Goal: Task Accomplishment & Management: Use online tool/utility

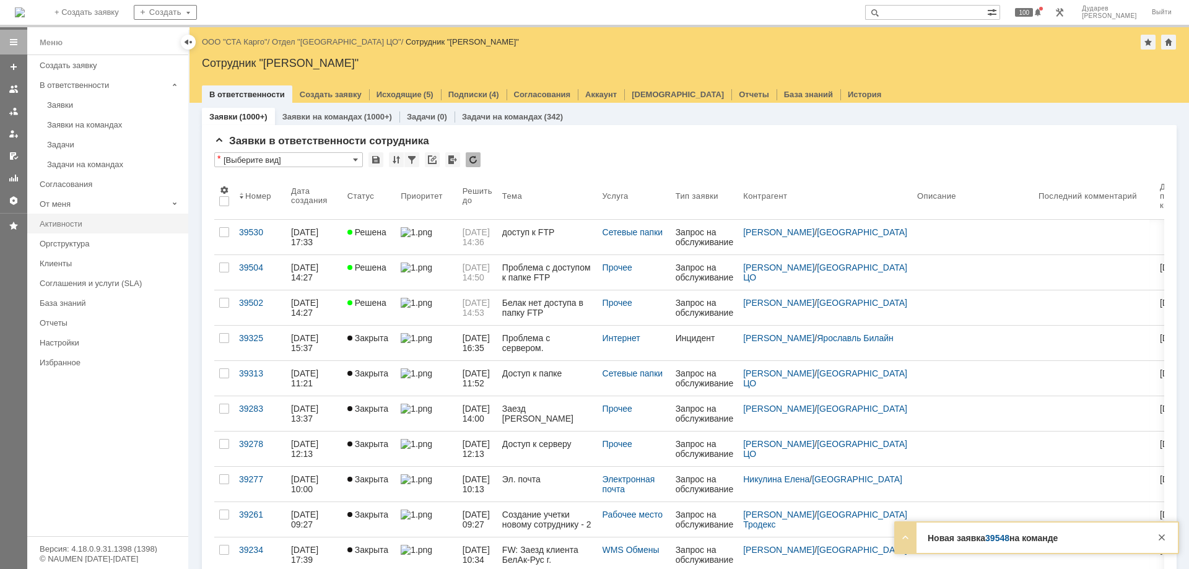
click at [70, 224] on div "Активности" at bounding box center [110, 223] width 141 height 9
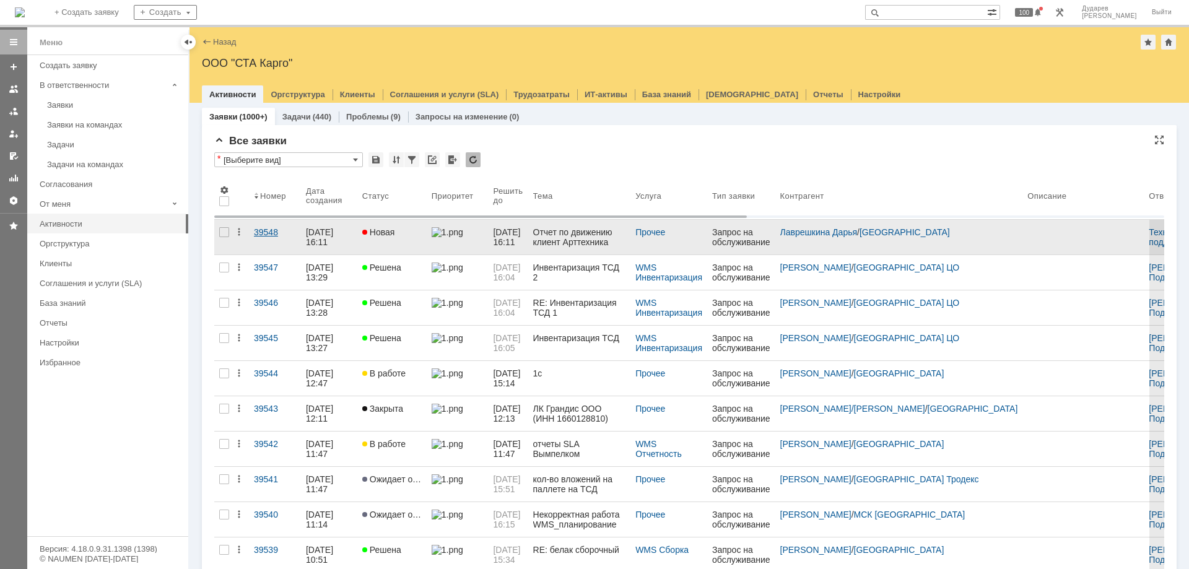
click at [267, 233] on div "39548" at bounding box center [275, 232] width 42 height 10
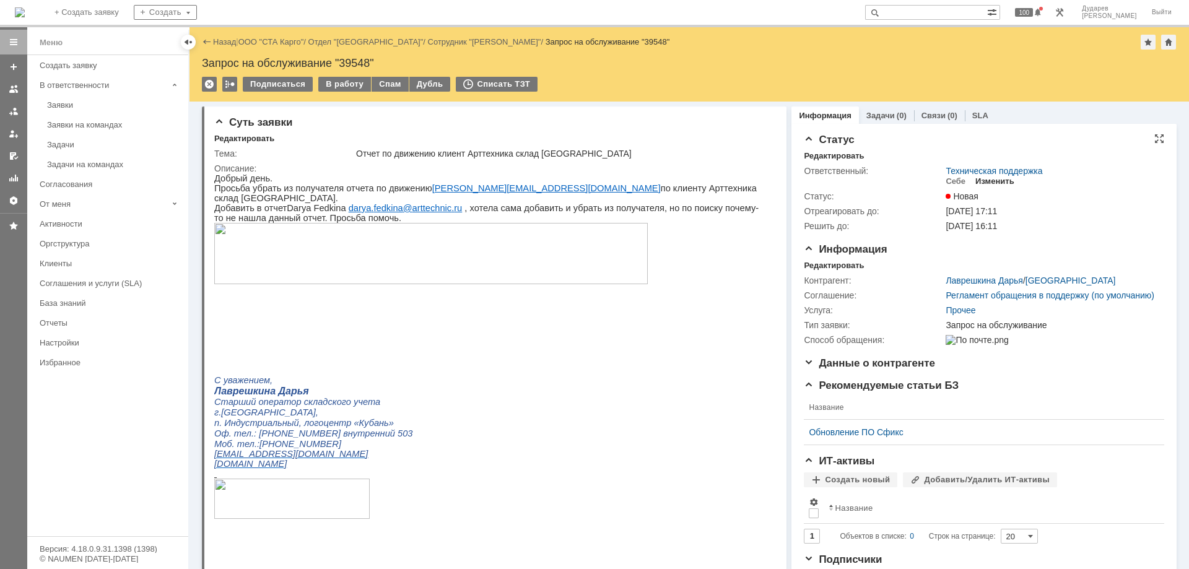
click at [987, 184] on div "Изменить" at bounding box center [994, 181] width 39 height 10
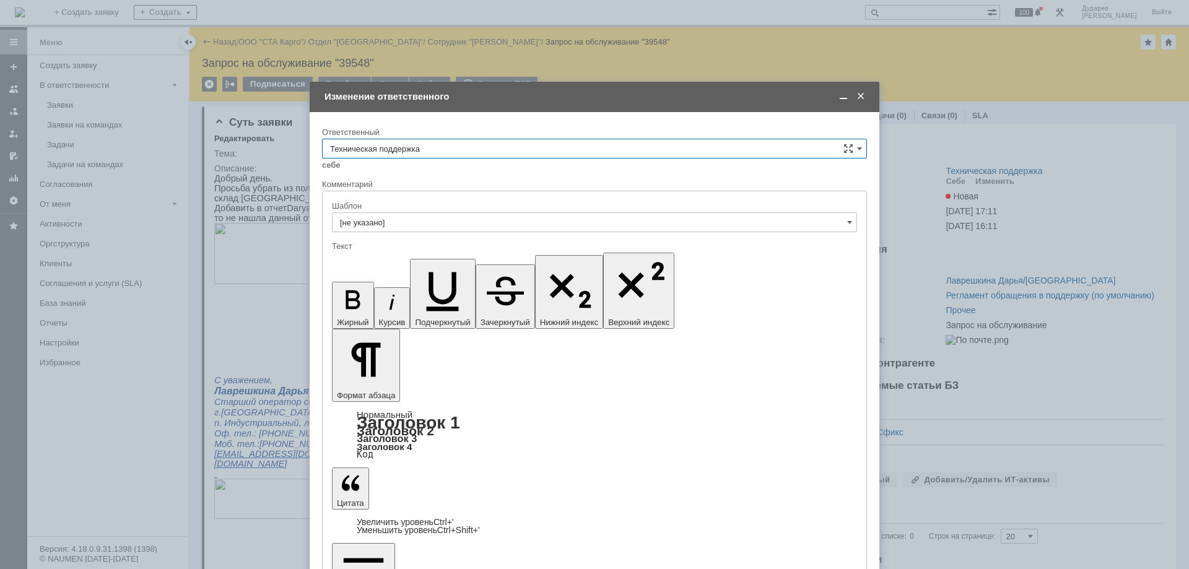
click at [453, 152] on input "Техническая поддержка" at bounding box center [594, 149] width 545 height 20
click at [396, 190] on span "Поддержка 1С" at bounding box center [594, 190] width 529 height 10
type input "Поддержка 1С"
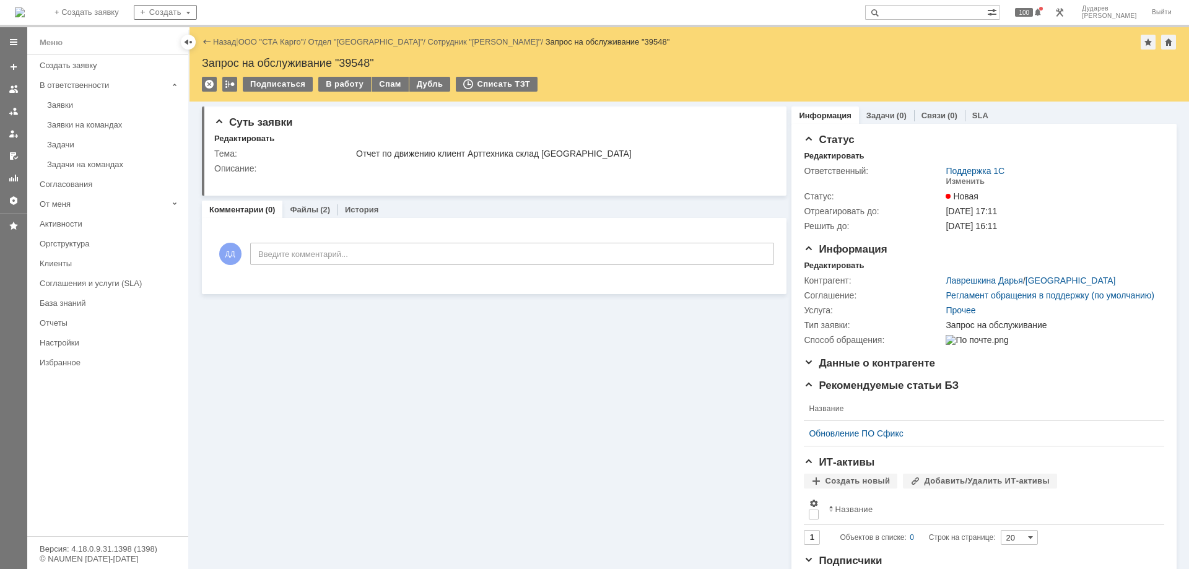
scroll to position [0, 0]
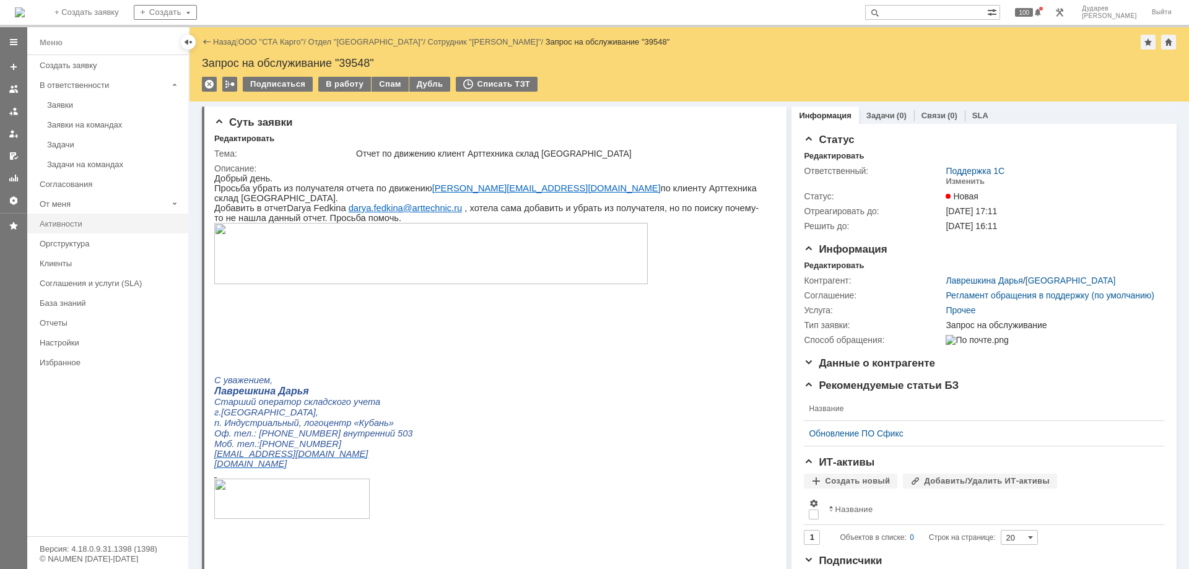
click at [45, 228] on div "Активности" at bounding box center [110, 223] width 141 height 9
